Goal: Information Seeking & Learning: Understand process/instructions

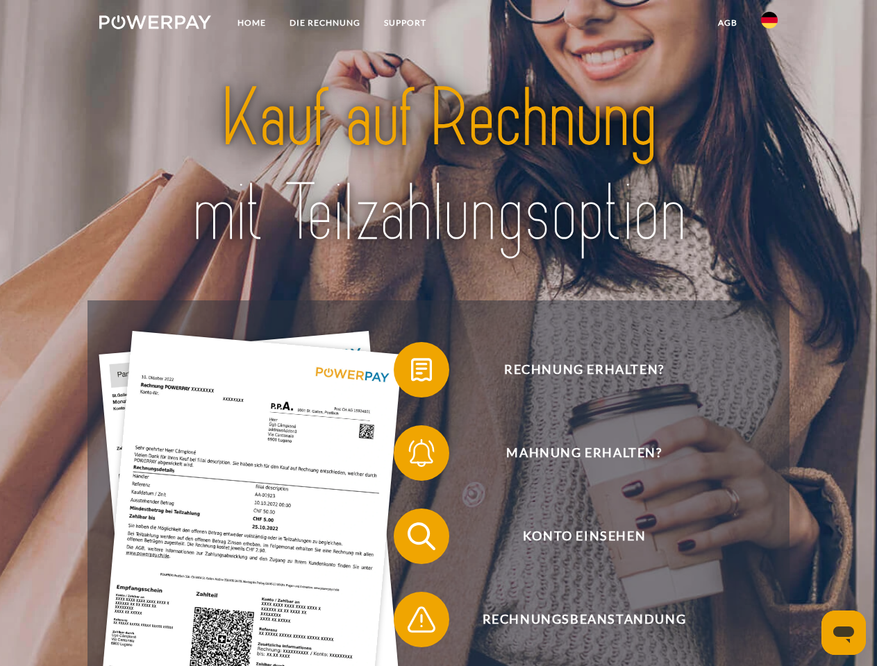
click at [155, 24] on img at bounding box center [155, 22] width 112 height 14
click at [769, 24] on img at bounding box center [769, 20] width 17 height 17
click at [727, 23] on link "agb" at bounding box center [727, 22] width 43 height 25
click at [411, 373] on span at bounding box center [400, 369] width 69 height 69
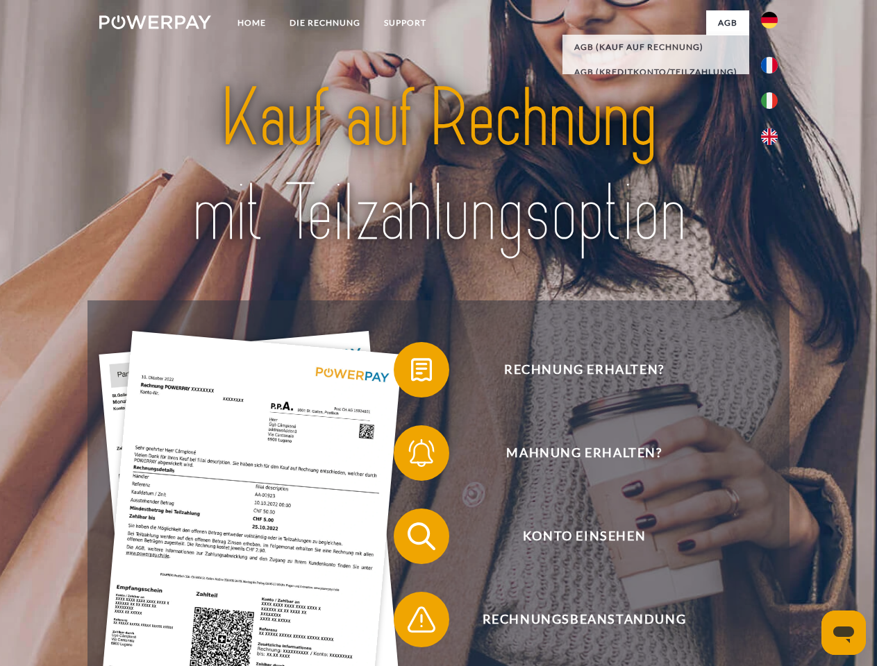
click at [411, 456] on span at bounding box center [400, 453] width 69 height 69
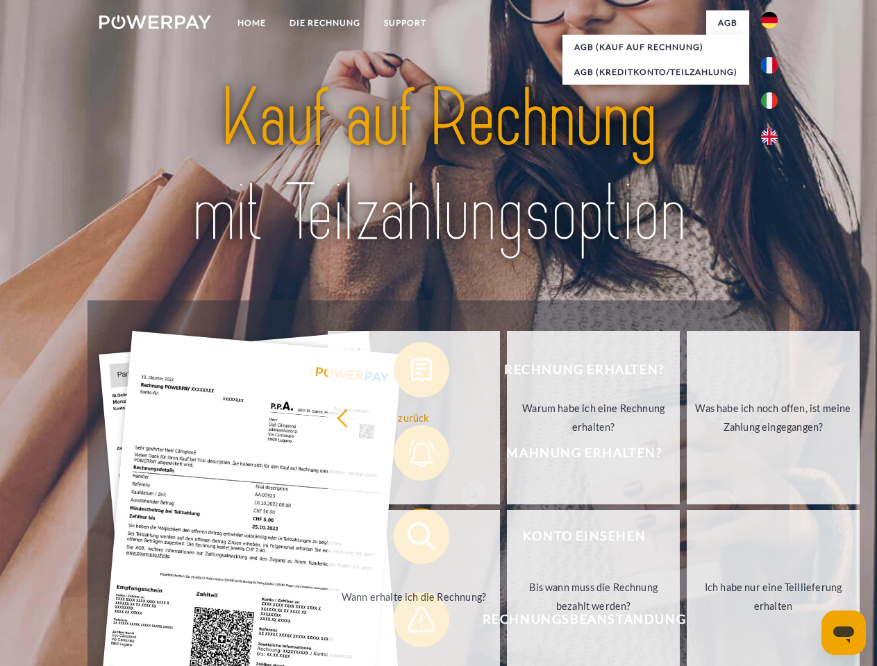
click at [507, 539] on link "Bis wann muss die Rechnung bezahlt werden?" at bounding box center [593, 597] width 173 height 174
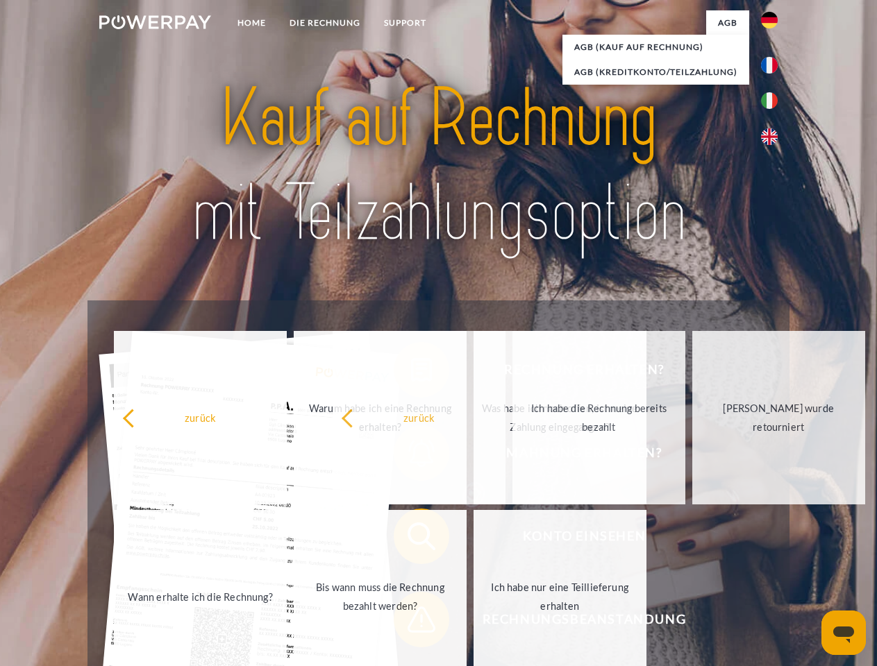
click at [411, 623] on span at bounding box center [400, 619] width 69 height 69
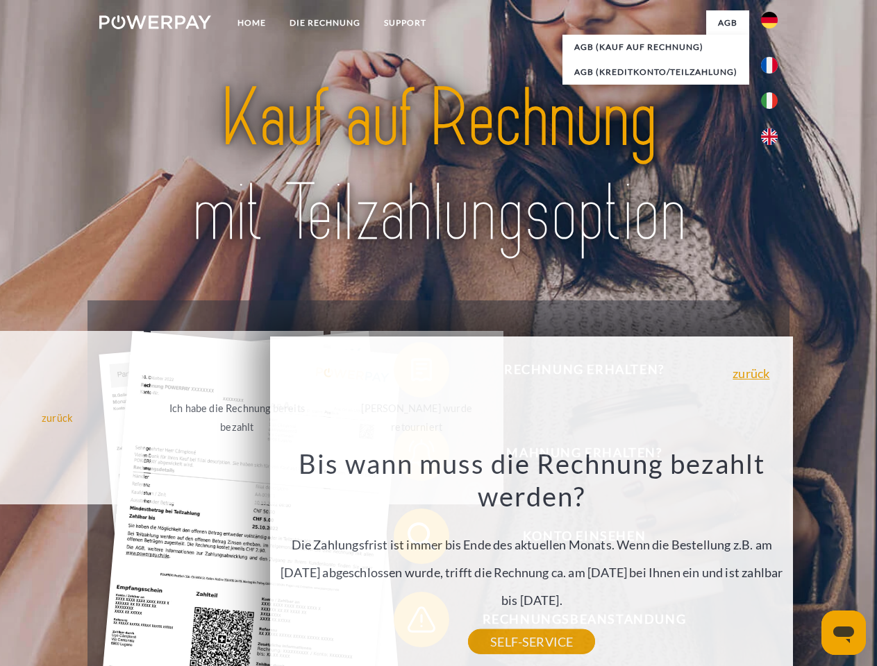
click at [843, 633] on icon "Messaging-Fenster öffnen" at bounding box center [843, 635] width 21 height 17
